Goal: Transaction & Acquisition: Download file/media

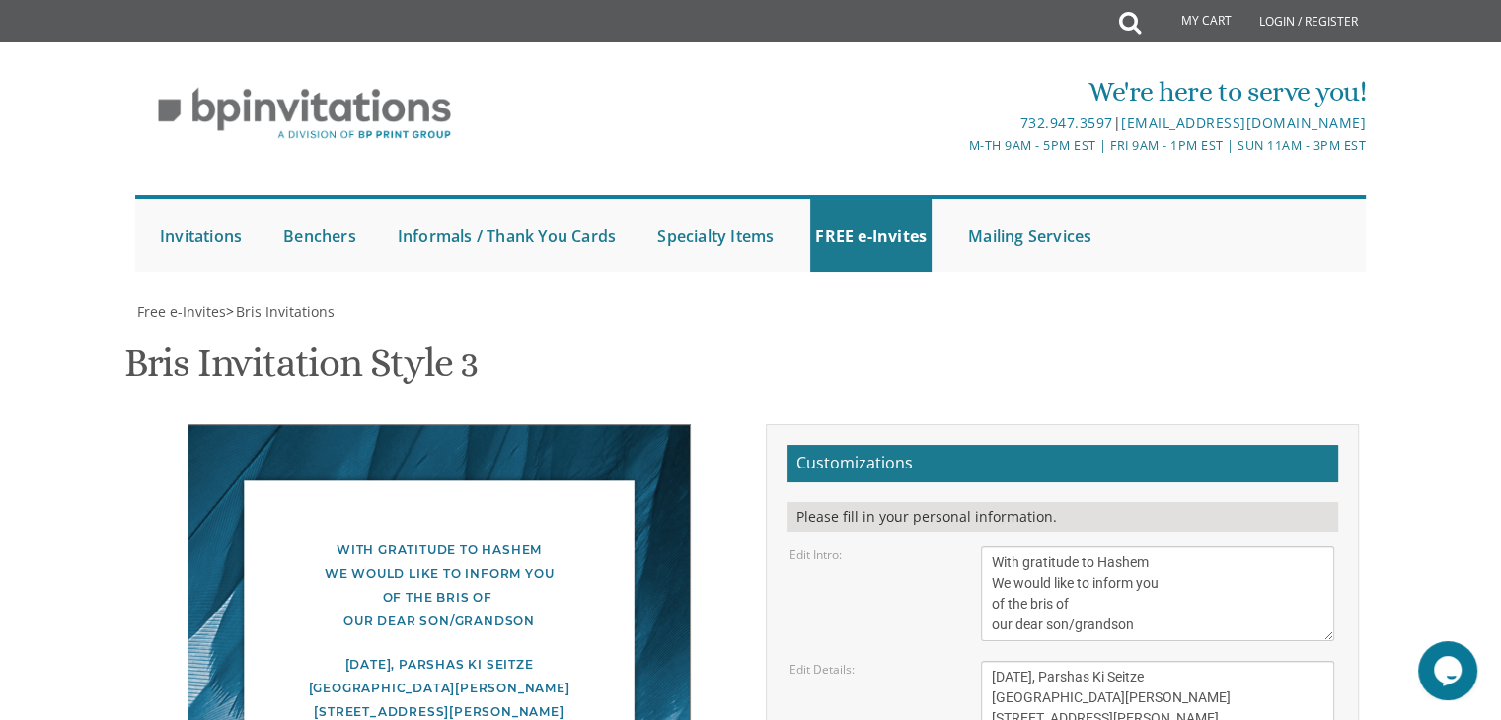
scroll to position [282, 0]
click at [1213, 661] on textarea "This Shabbos, Parshas Bo At our home [STREET_ADDRESS][PERSON_NAME]" at bounding box center [1157, 698] width 353 height 74
click at [1105, 661] on textarea "This Shabbos, Parshas Bo At our home [STREET_ADDRESS][PERSON_NAME]" at bounding box center [1157, 698] width 353 height 74
click at [1156, 661] on textarea "This Shabbos, Parshas Bo At our home [STREET_ADDRESS][PERSON_NAME]" at bounding box center [1157, 698] width 353 height 74
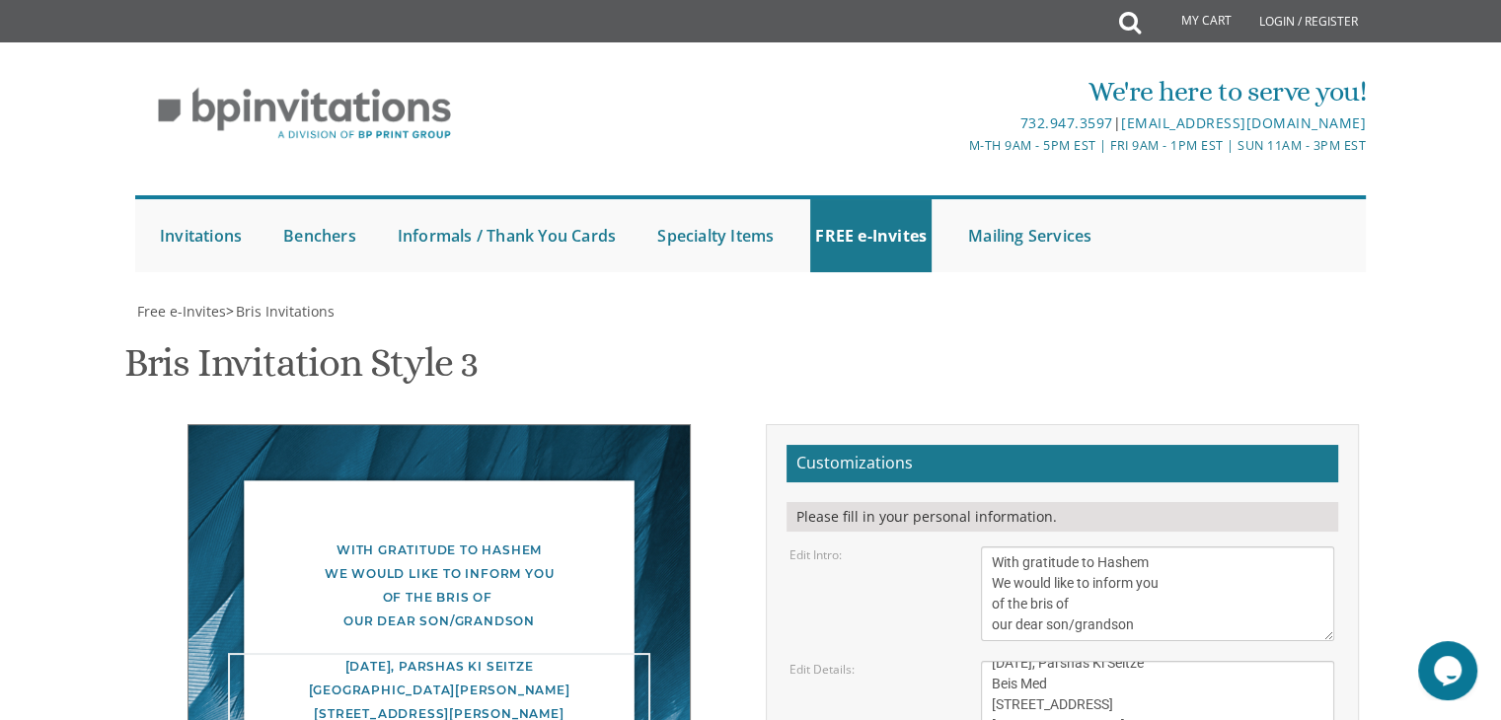
click at [1006, 661] on textarea "This Shabbos, Parshas Bo At our home [STREET_ADDRESS][PERSON_NAME]" at bounding box center [1157, 698] width 353 height 74
click at [1054, 661] on textarea "This Shabbos, Parshas Bo At our home [STREET_ADDRESS][PERSON_NAME]" at bounding box center [1157, 698] width 353 height 74
click at [1062, 661] on textarea "This Shabbos, Parshas Bo At our home [STREET_ADDRESS][PERSON_NAME]" at bounding box center [1157, 698] width 353 height 74
click at [1133, 661] on textarea "This Shabbos, Parshas Bo At our home [STREET_ADDRESS][PERSON_NAME]" at bounding box center [1157, 698] width 353 height 74
click at [1019, 661] on textarea "This Shabbos, Parshas Bo At our home [STREET_ADDRESS][PERSON_NAME]" at bounding box center [1157, 698] width 353 height 74
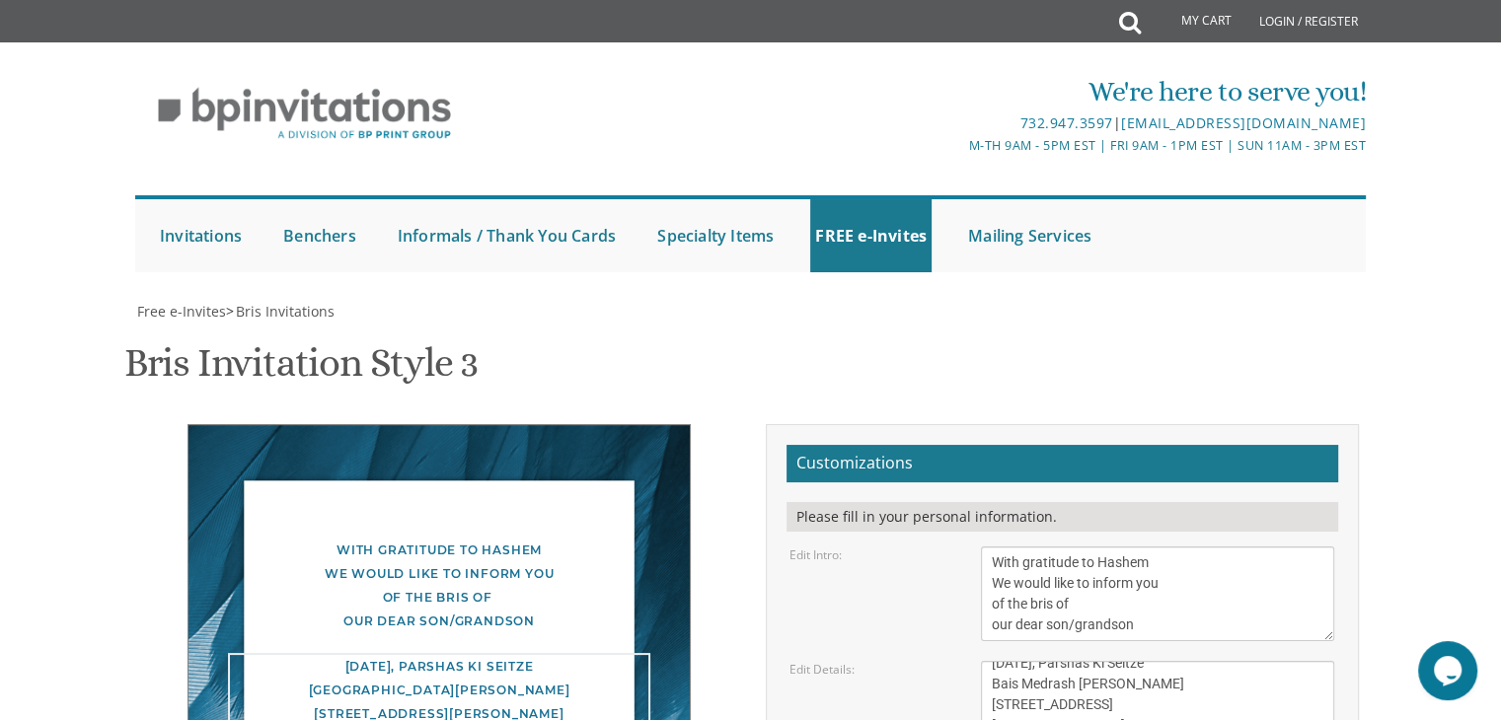
click at [1070, 661] on textarea "This Shabbos, Parshas Bo At our home [STREET_ADDRESS][PERSON_NAME]" at bounding box center [1157, 698] width 353 height 74
click at [1148, 661] on textarea "This Shabbos, Parshas Bo At our home [STREET_ADDRESS][PERSON_NAME]" at bounding box center [1157, 698] width 353 height 74
type textarea "[DATE], Parshas Ki Seitze Bais Medrash [PERSON_NAME] [STREET_ADDRESS] Tefillas …"
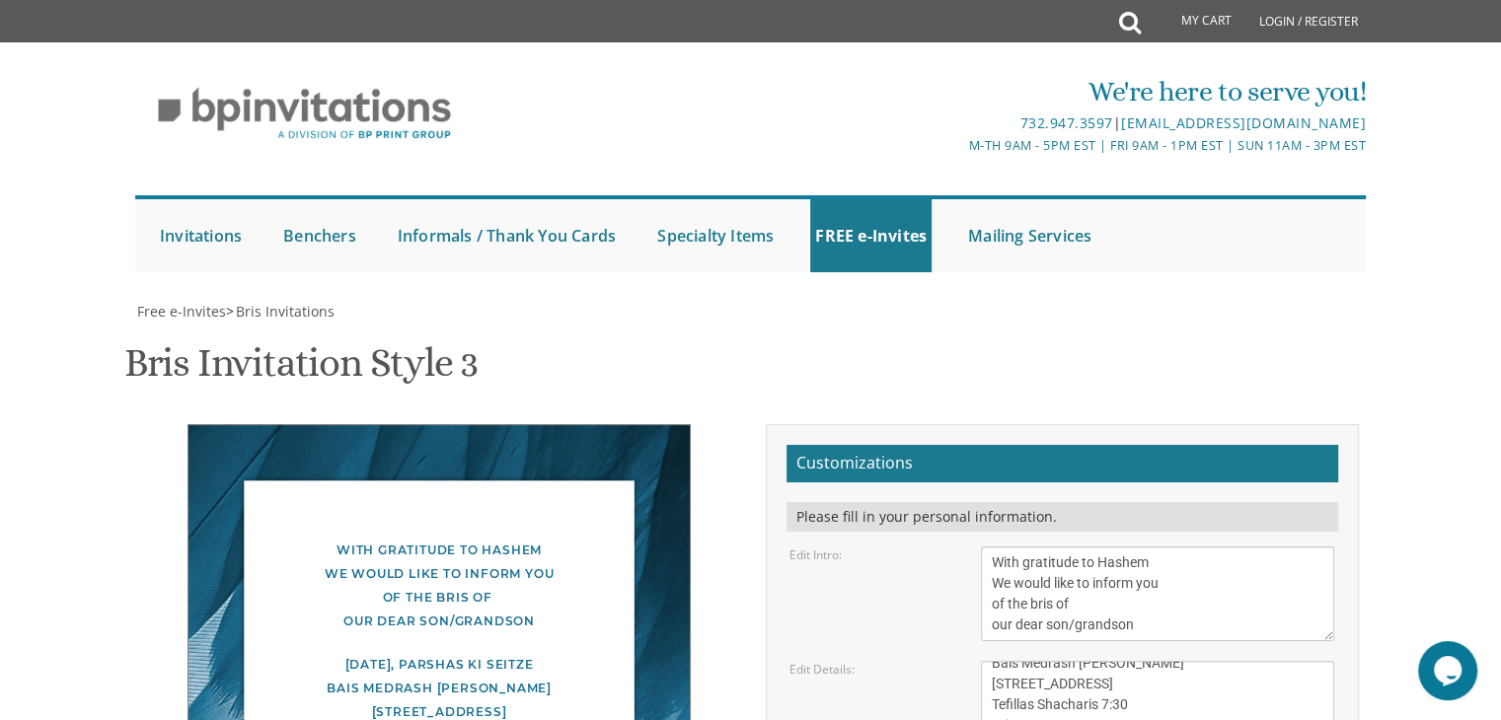
click at [524, 653] on div "[DATE], Parshas Ki Seitze Bais Medrash [PERSON_NAME] [STREET_ADDRESS] Tefillas …" at bounding box center [439, 712] width 422 height 118
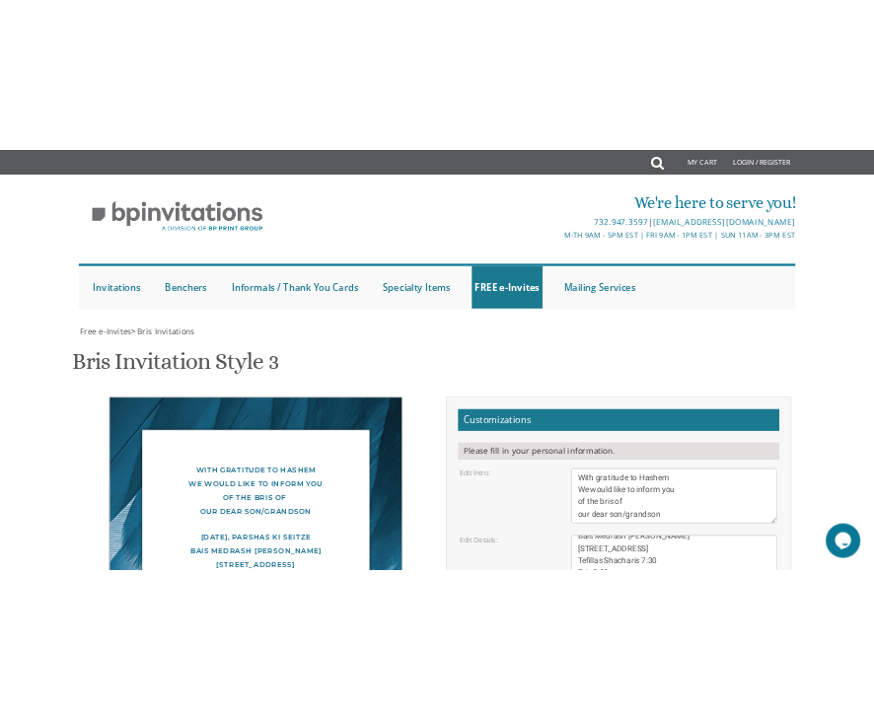
scroll to position [426, 0]
